Goal: Task Accomplishment & Management: Manage account settings

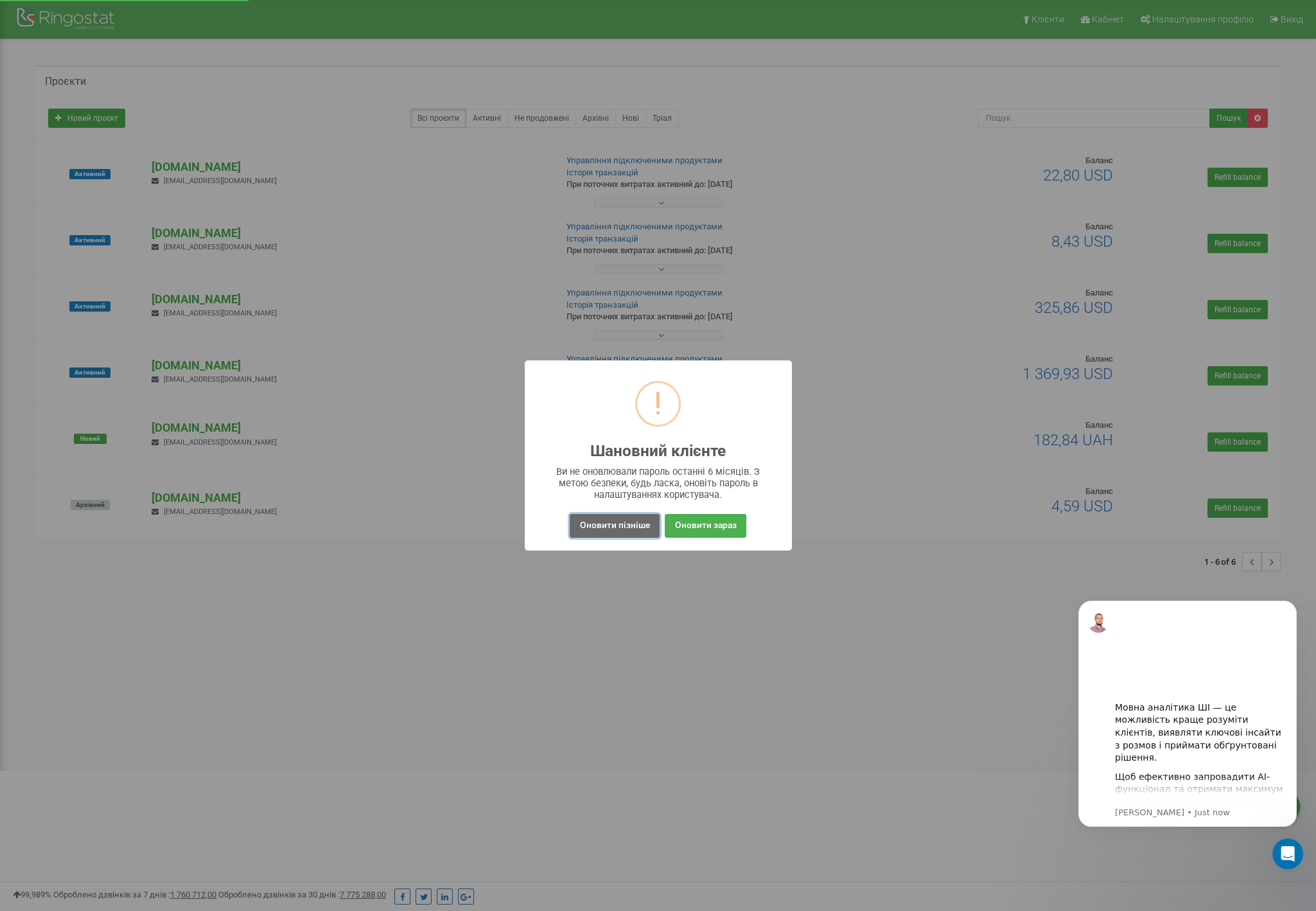
click at [633, 529] on button "Оновити пізніше" at bounding box center [614, 526] width 89 height 23
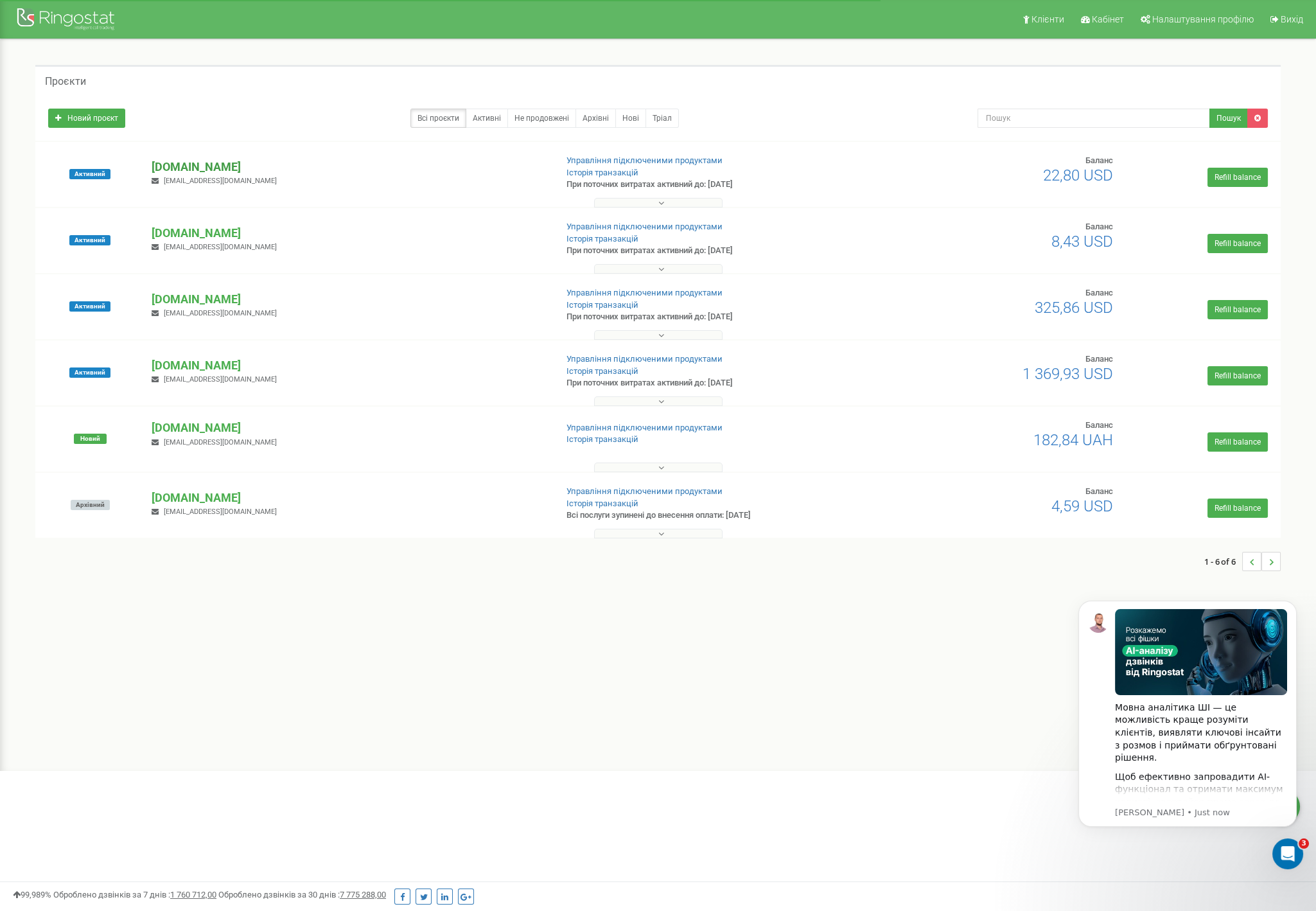
click at [173, 162] on p "[DOMAIN_NAME]" at bounding box center [348, 167] width 394 height 17
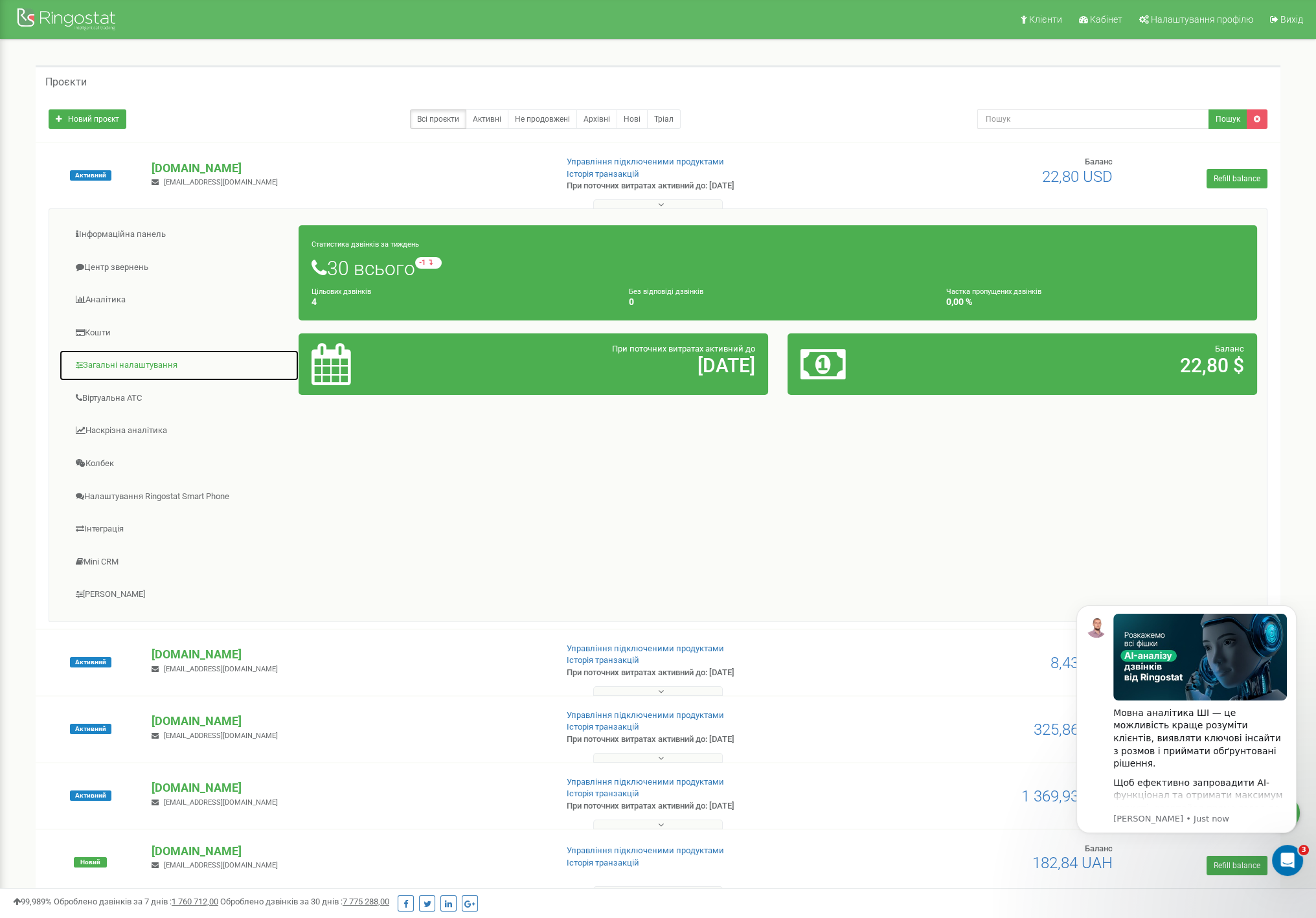
click at [131, 363] on link "Загальні налаштування" at bounding box center [179, 366] width 240 height 32
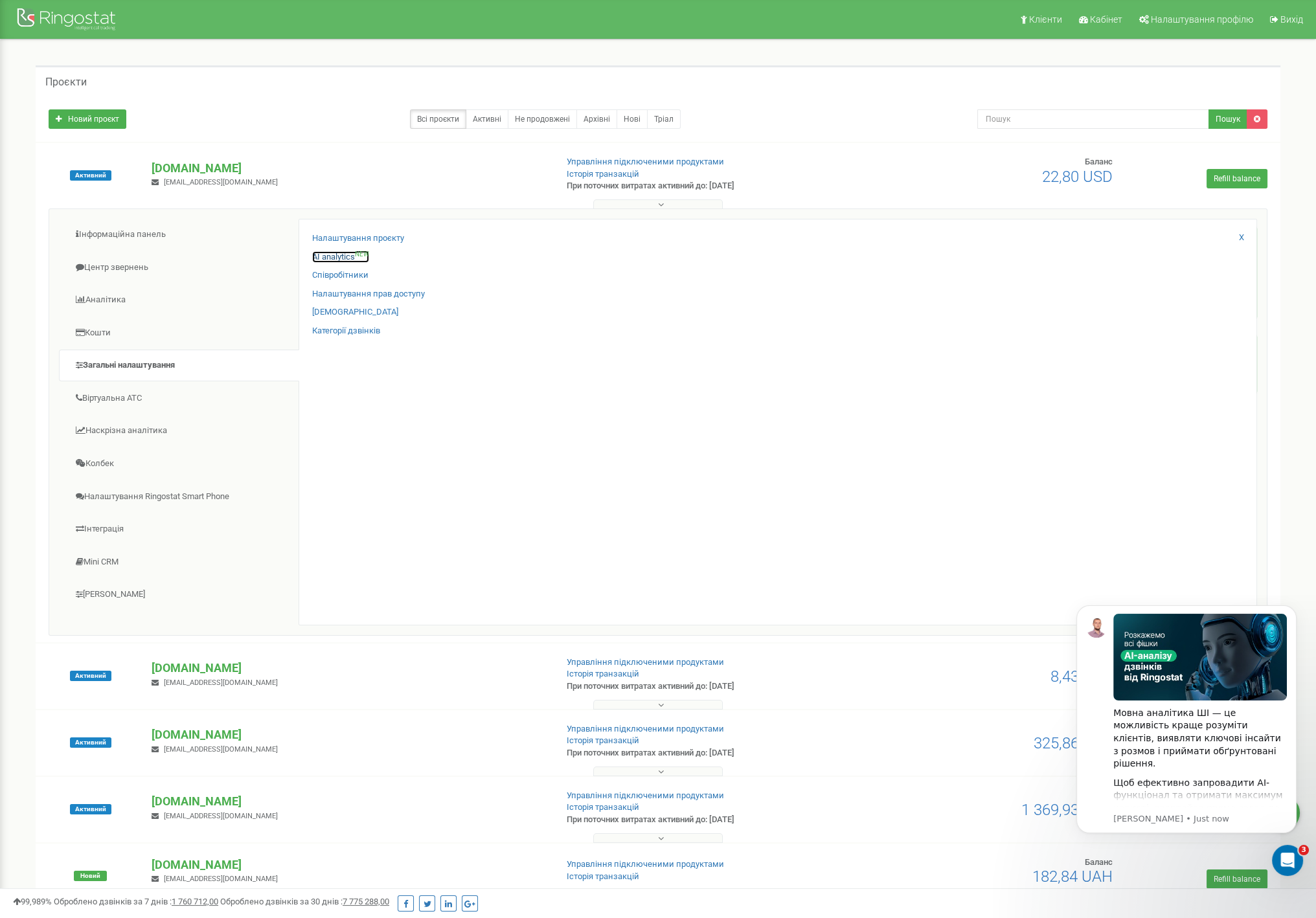
click at [334, 259] on link "AI analytics NEW" at bounding box center [341, 257] width 57 height 13
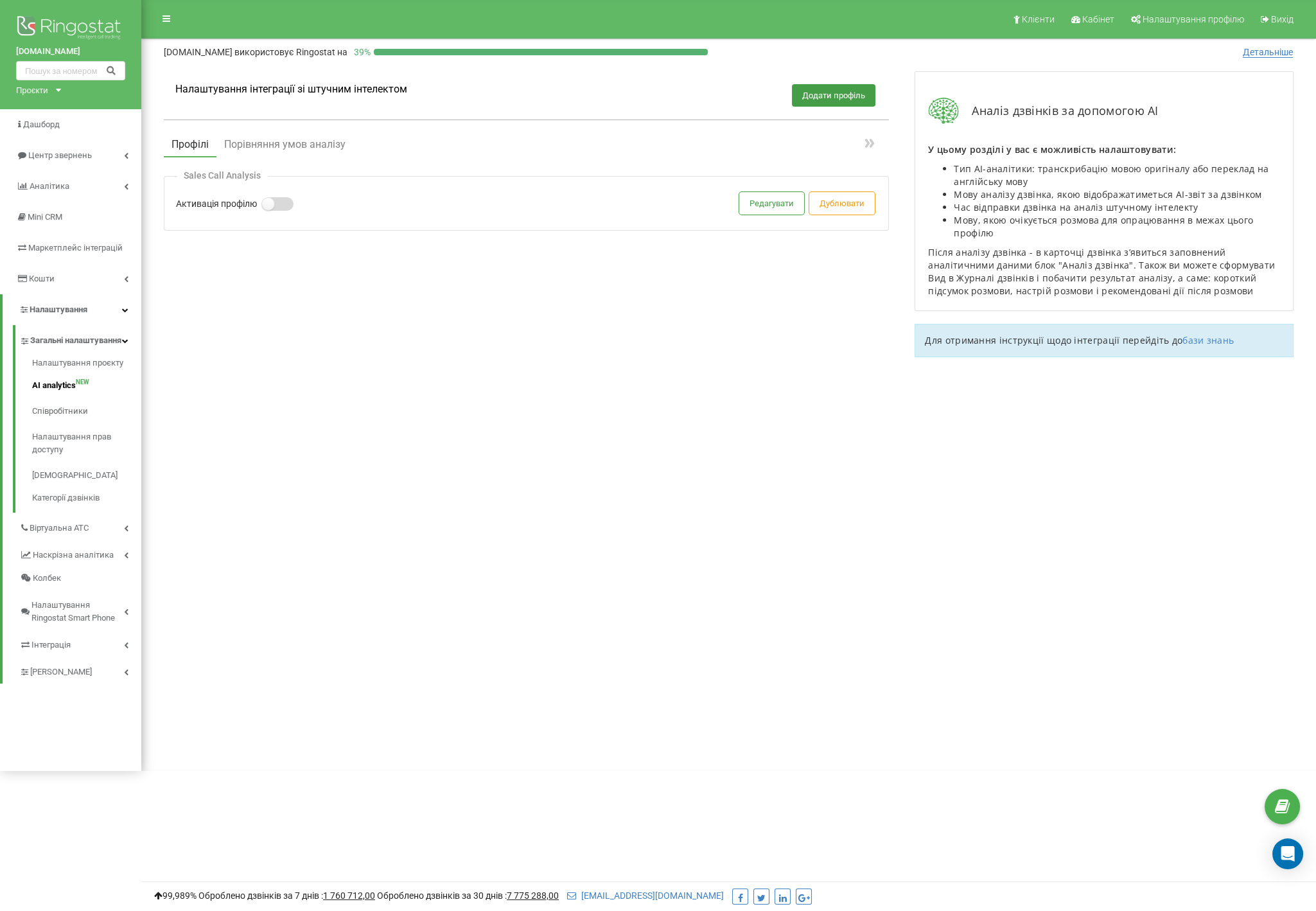
click at [273, 199] on label at bounding box center [267, 198] width 11 height 2
click at [0, 0] on input "Активація профілю" at bounding box center [0, 0] width 0 height 0
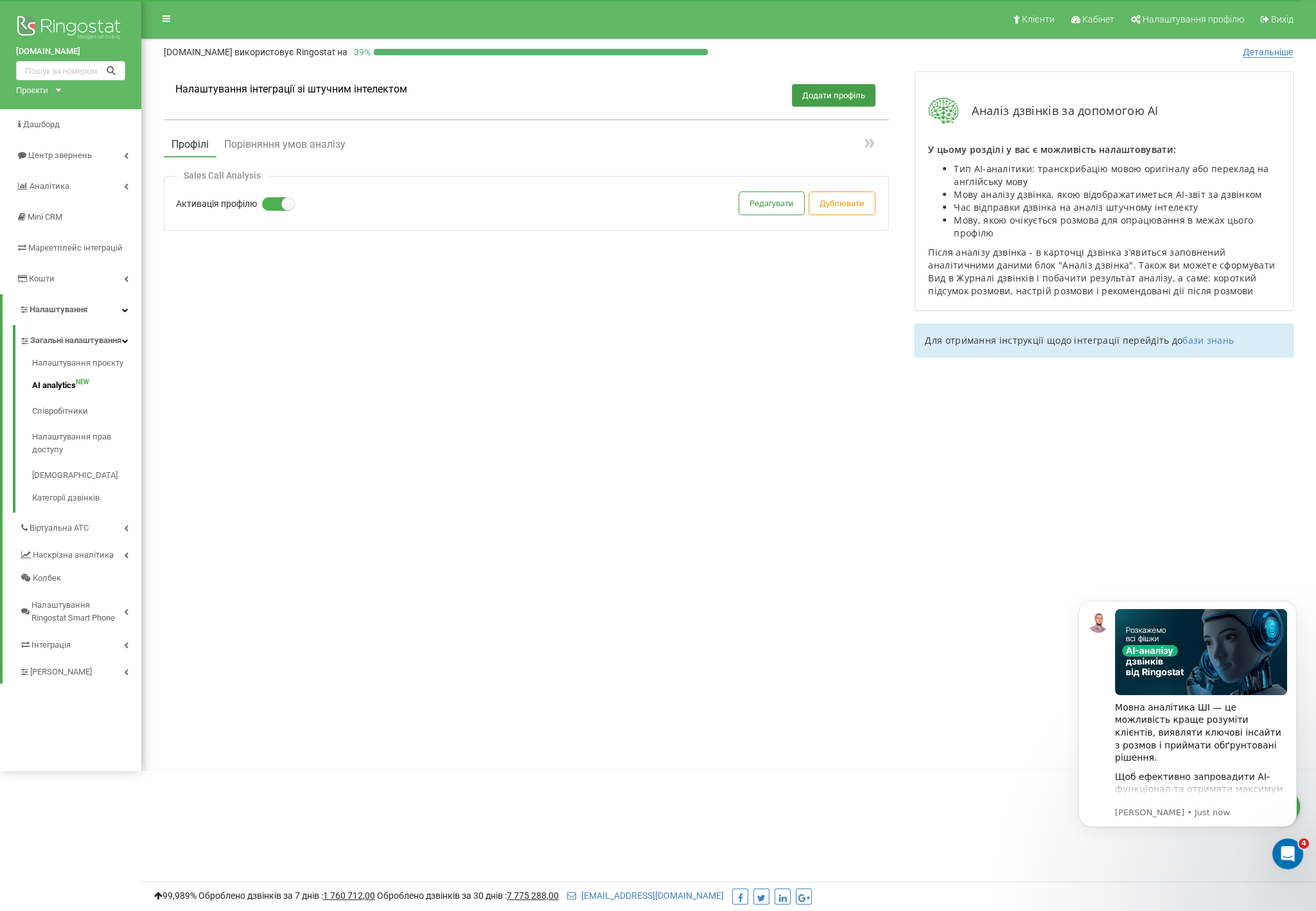
click at [747, 354] on div "Налаштування інтеграції зі штучним інтелектом Додати профіль Профілі Порівняння…" at bounding box center [729, 221] width 1156 height 324
